Goal: Information Seeking & Learning: Learn about a topic

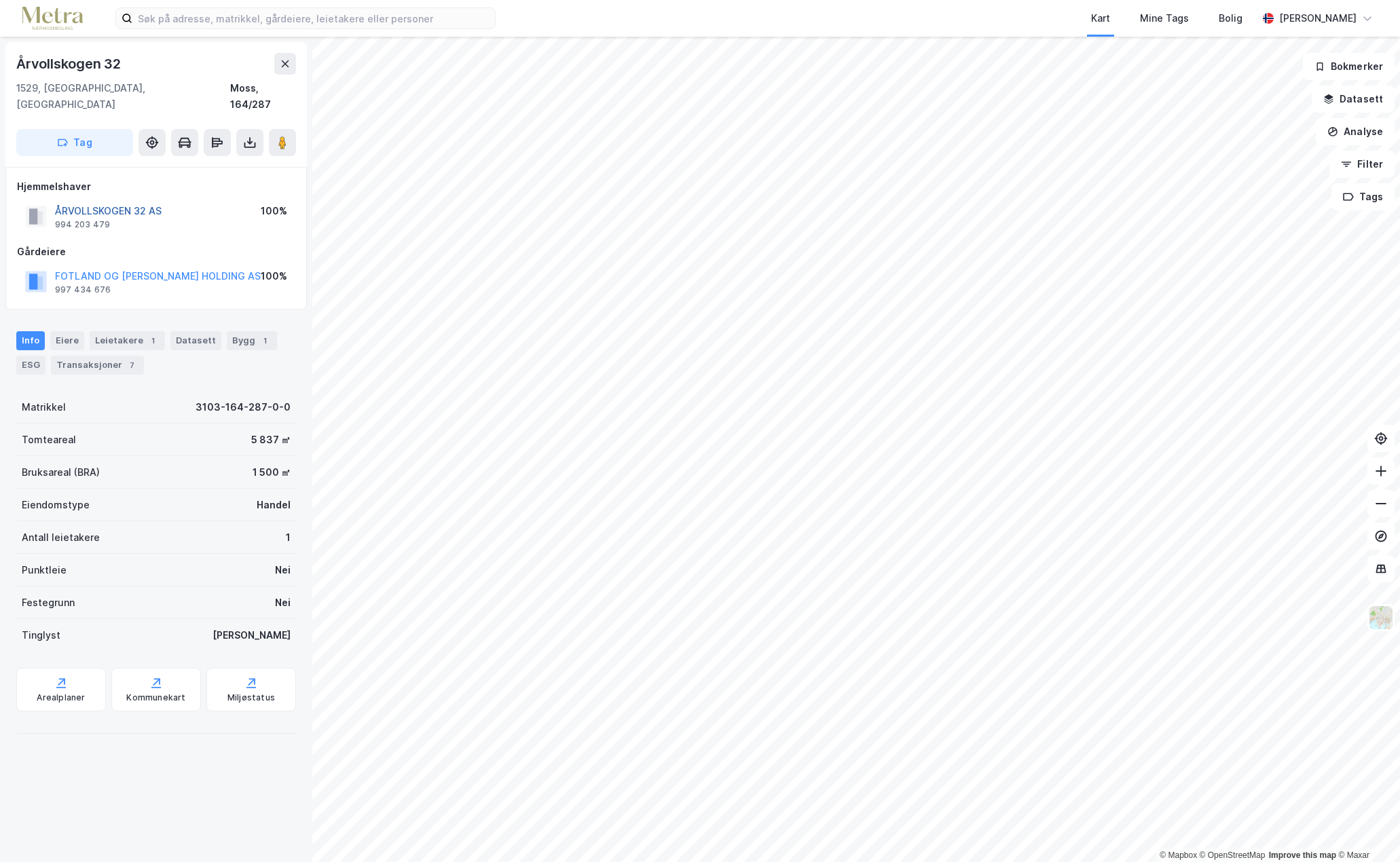
click at [0, 0] on button "ÅRVOLLSKOGEN 32 AS" at bounding box center [0, 0] width 0 height 0
click at [137, 203] on div "ÅRVOLLSKOGEN EIENDOM AS" at bounding box center [123, 210] width 138 height 16
click at [0, 0] on button "ÅRVOLLSKOGEN EIENDOM AS" at bounding box center [0, 0] width 0 height 0
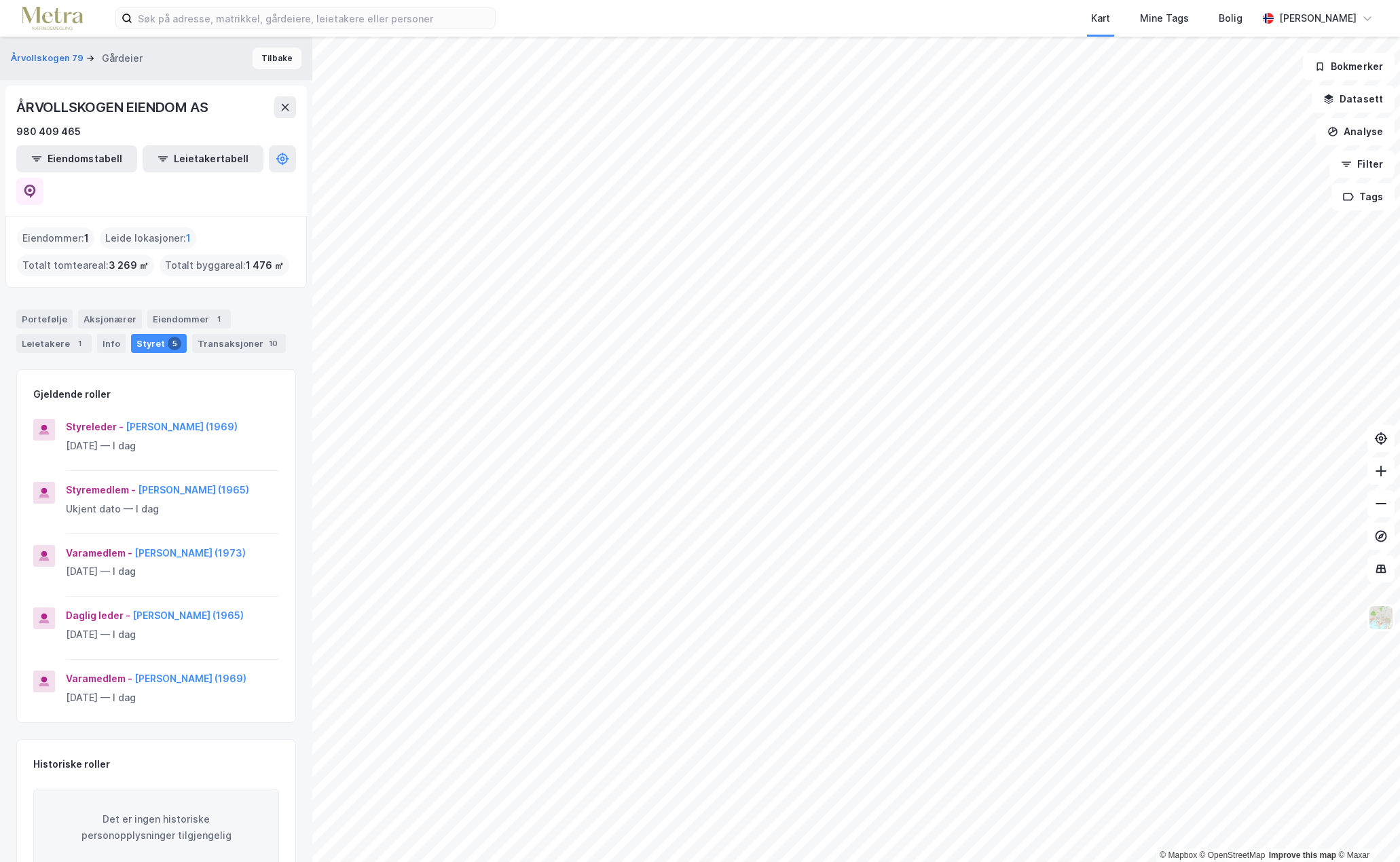
click at [260, 60] on button "Tilbake" at bounding box center [277, 58] width 49 height 22
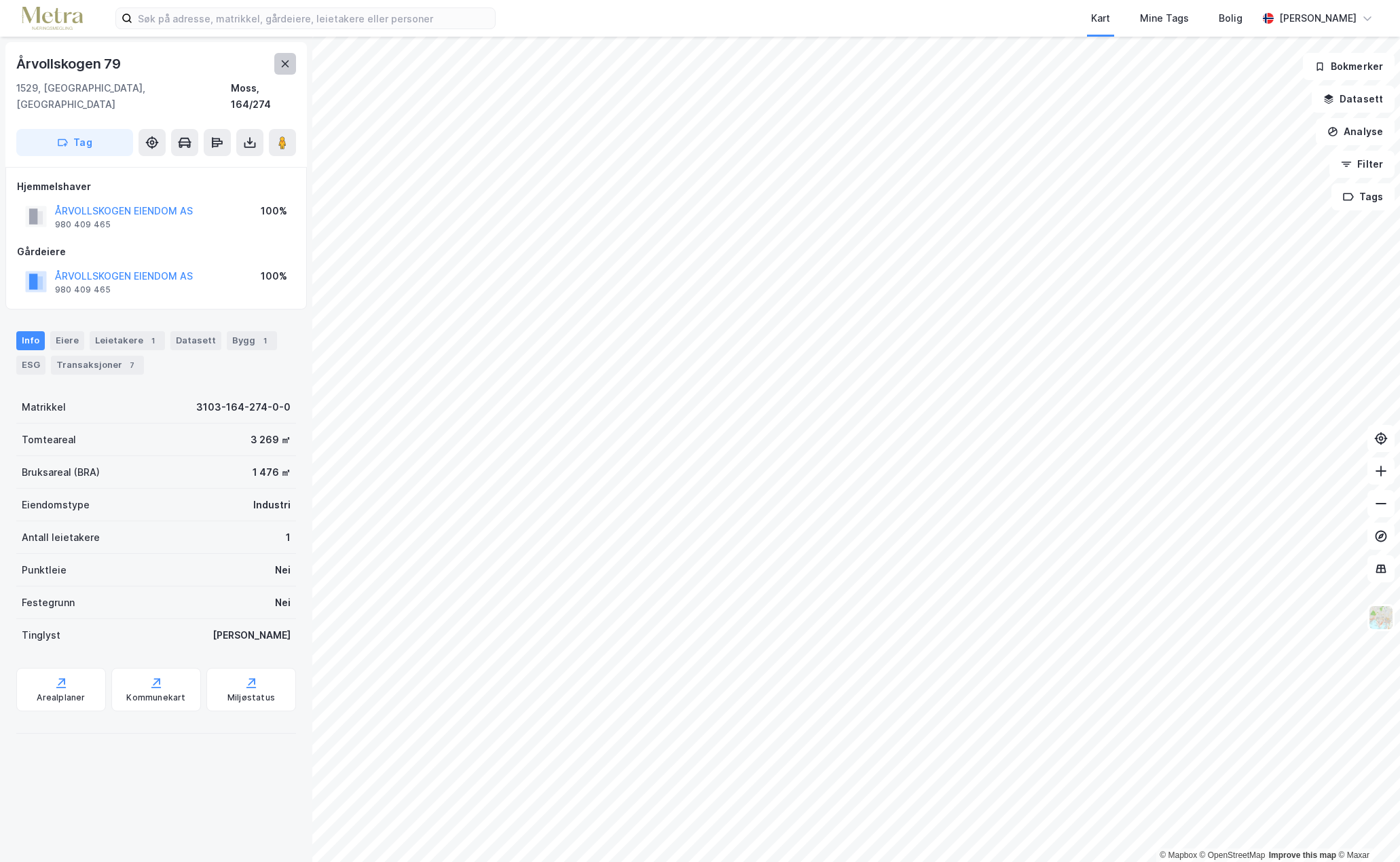
click at [285, 57] on button at bounding box center [286, 64] width 22 height 22
